Goal: Find specific page/section

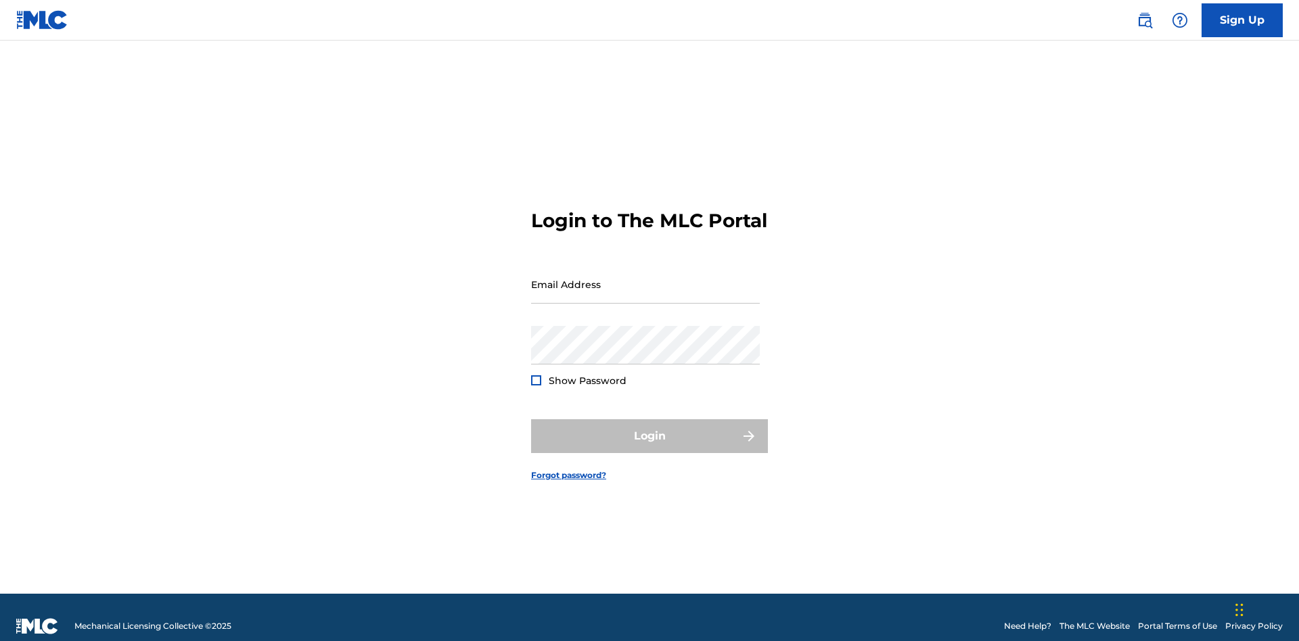
scroll to position [18, 0]
click at [646, 278] on input "Email Address" at bounding box center [645, 284] width 229 height 39
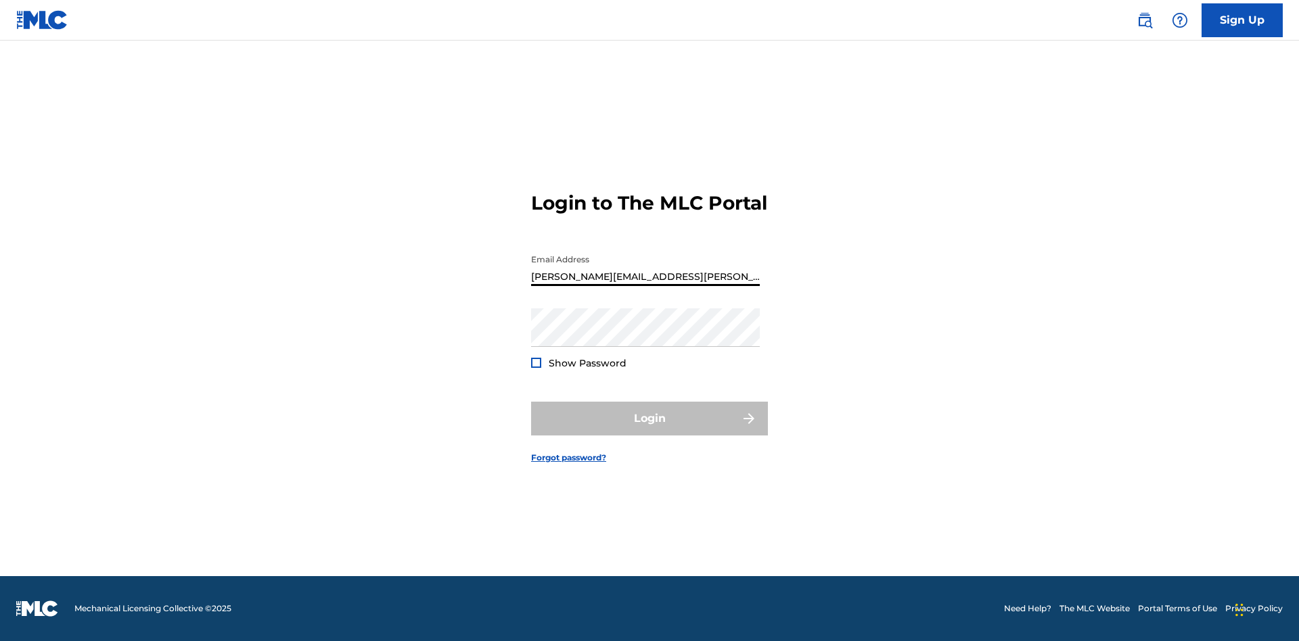
type input "[PERSON_NAME][EMAIL_ADDRESS][PERSON_NAME][DOMAIN_NAME]"
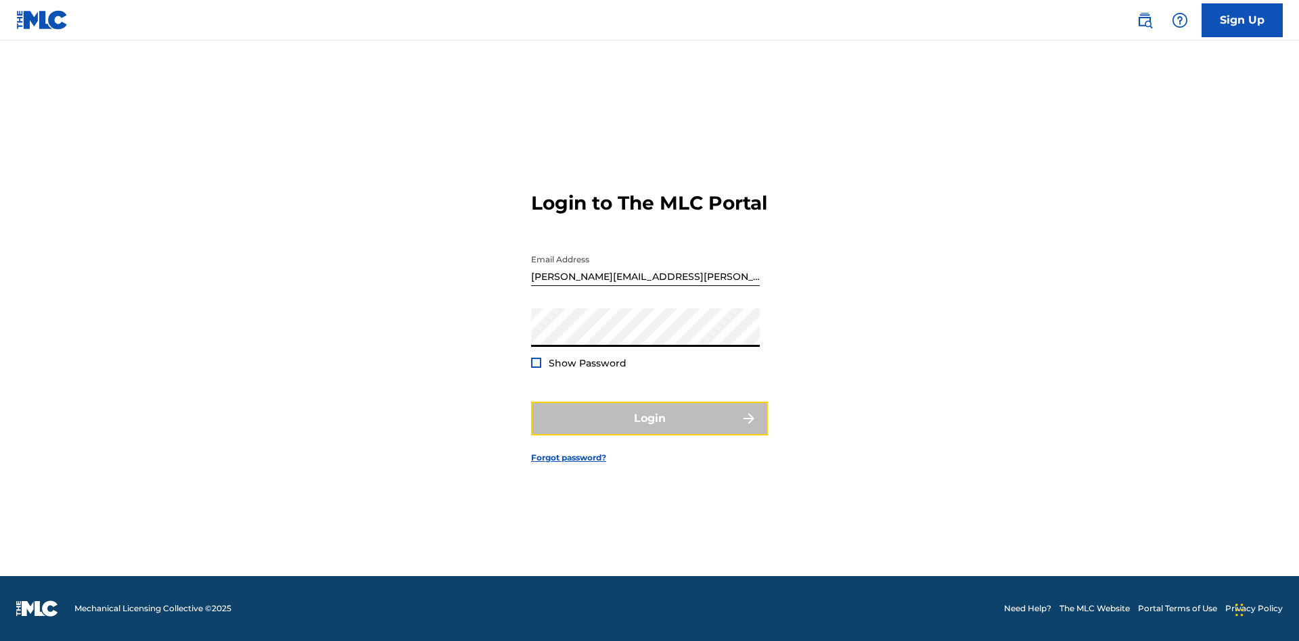
click at [650, 430] on button "Login" at bounding box center [649, 419] width 237 height 34
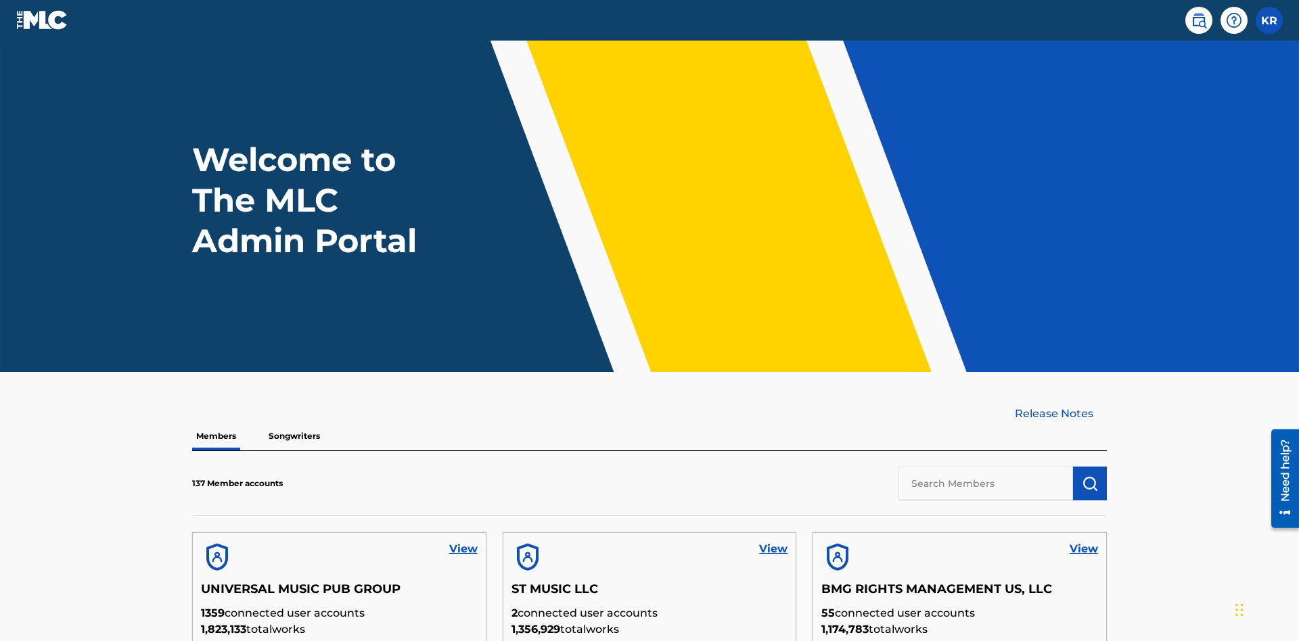
click at [986, 467] on input "text" at bounding box center [986, 484] width 175 height 34
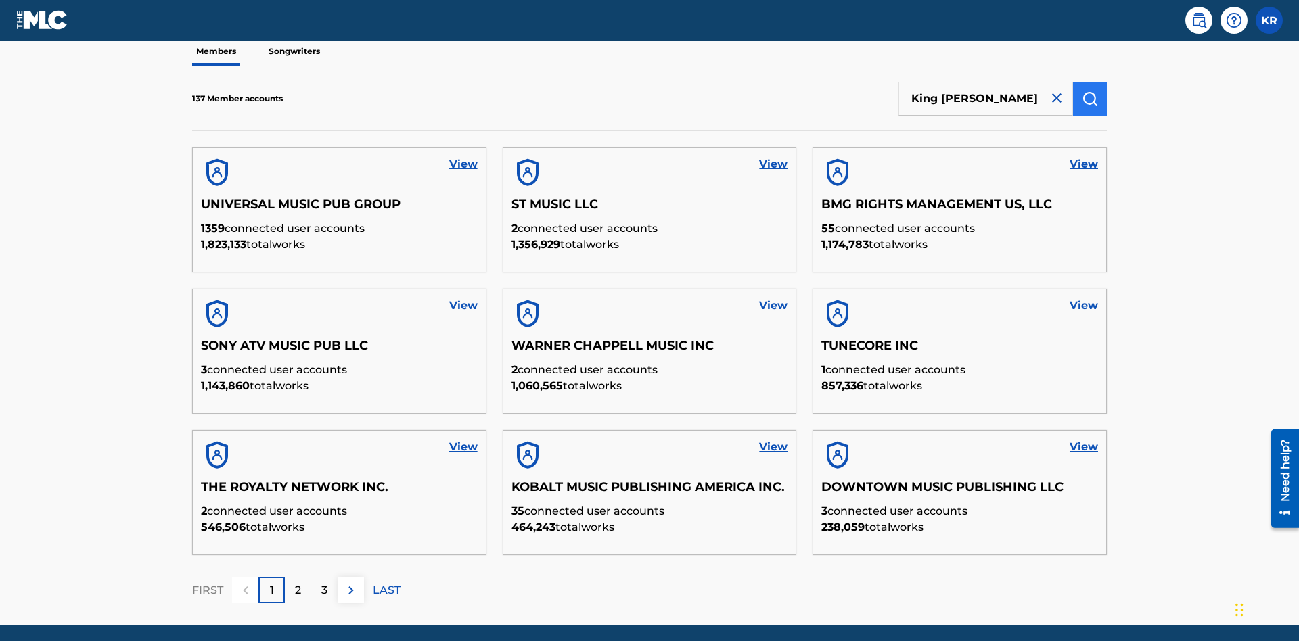
type input "King McTesterson"
click at [1090, 91] on img "submit" at bounding box center [1090, 99] width 16 height 16
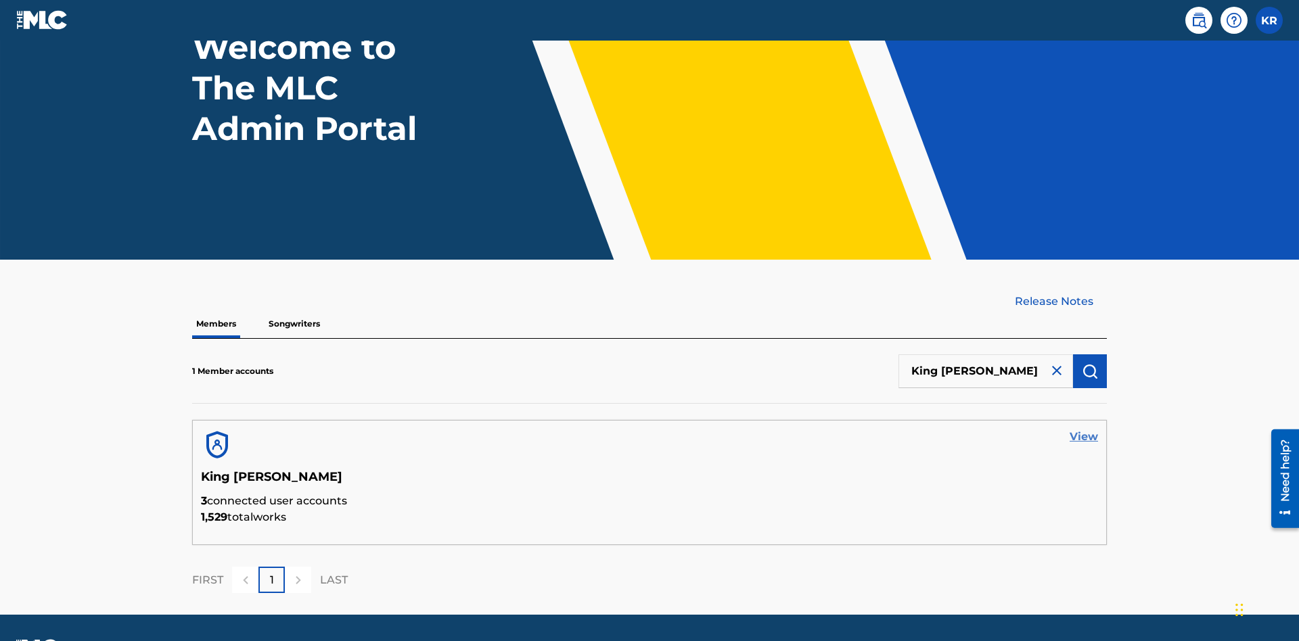
click at [1084, 429] on link "View" at bounding box center [1084, 437] width 28 height 16
